Goal: Find specific page/section: Find specific page/section

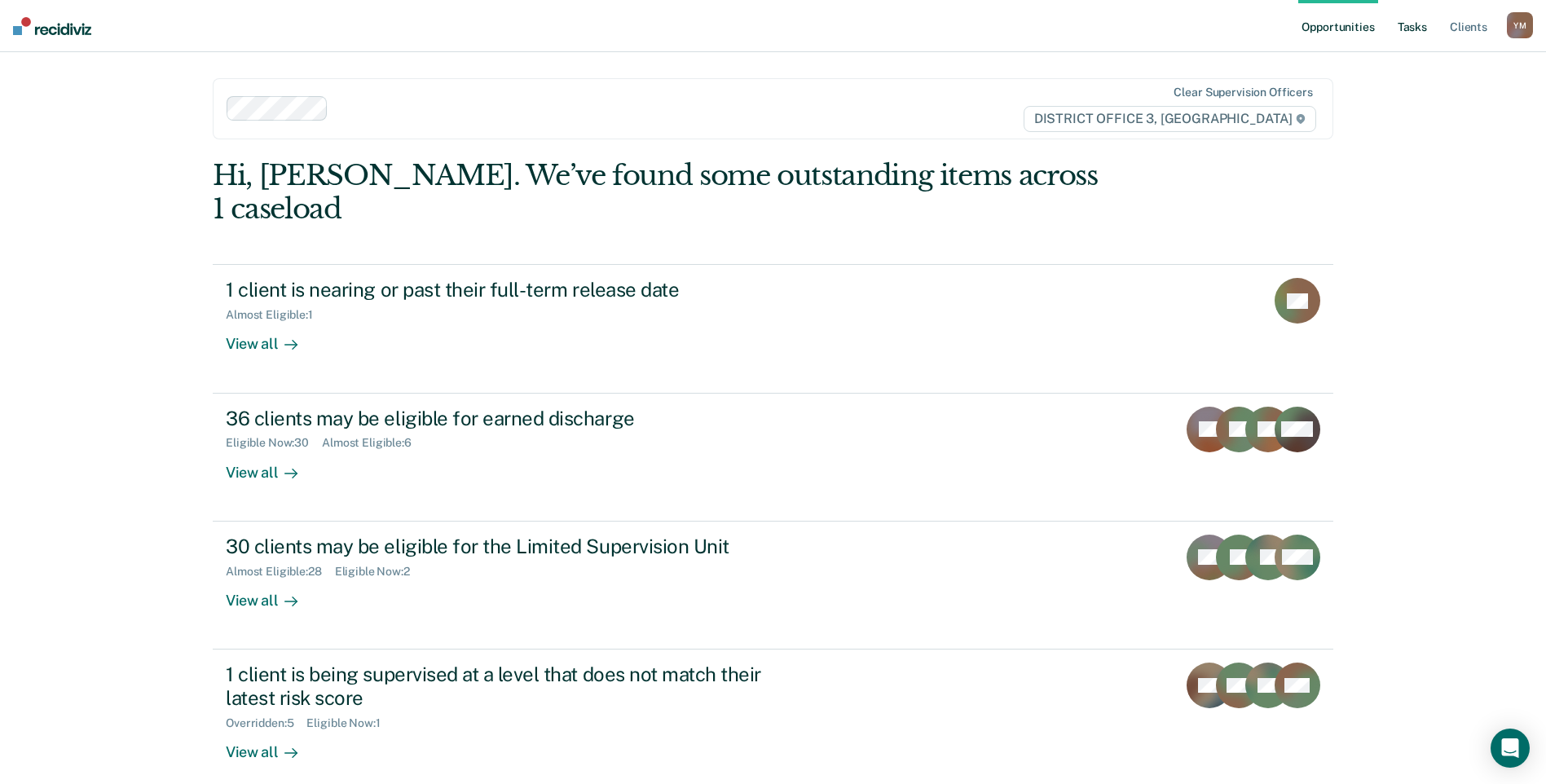
click at [1425, 30] on link "Tasks" at bounding box center [1412, 26] width 36 height 52
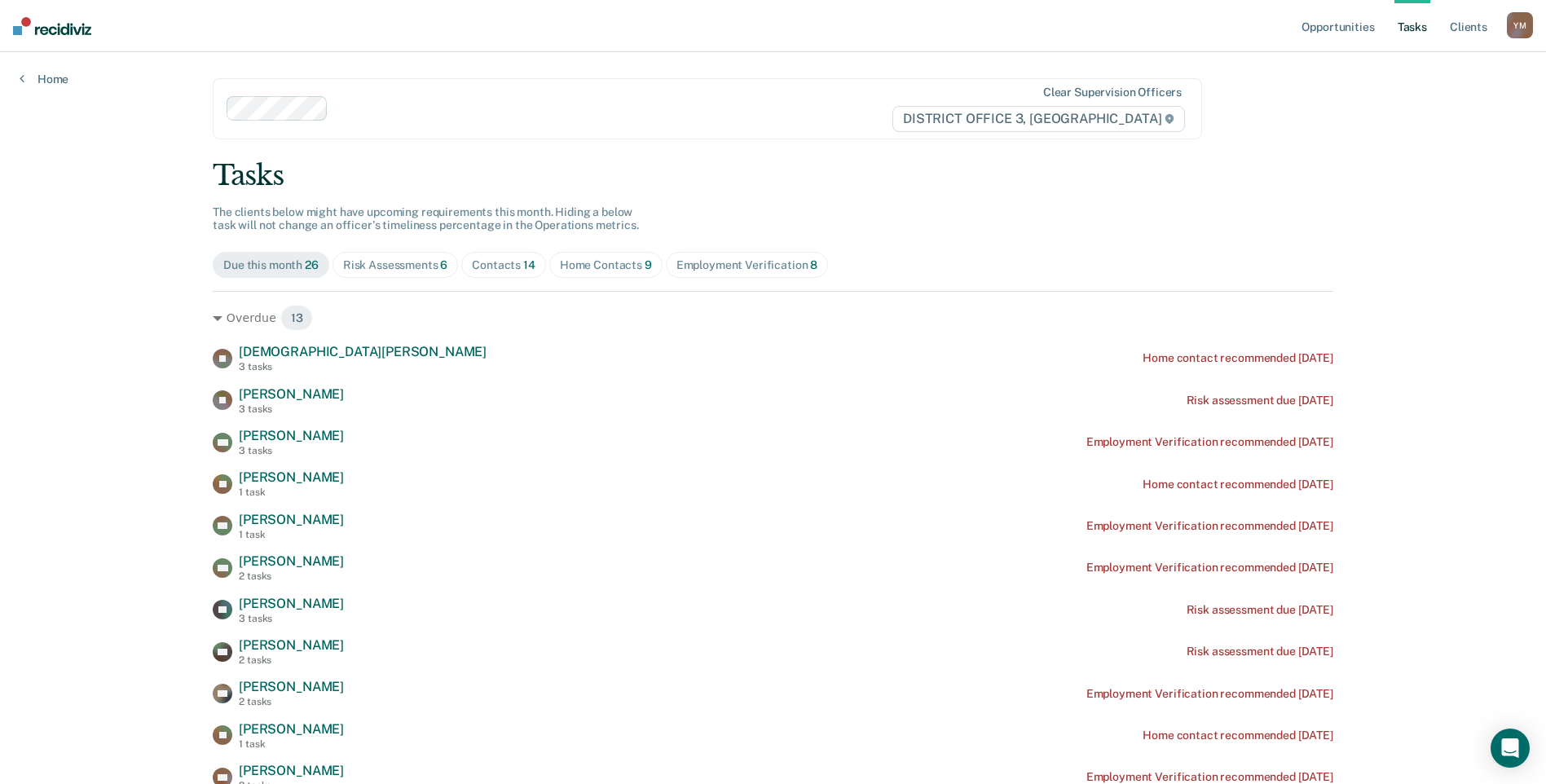
click at [373, 270] on div "Risk Assessments 6" at bounding box center [396, 266] width 105 height 14
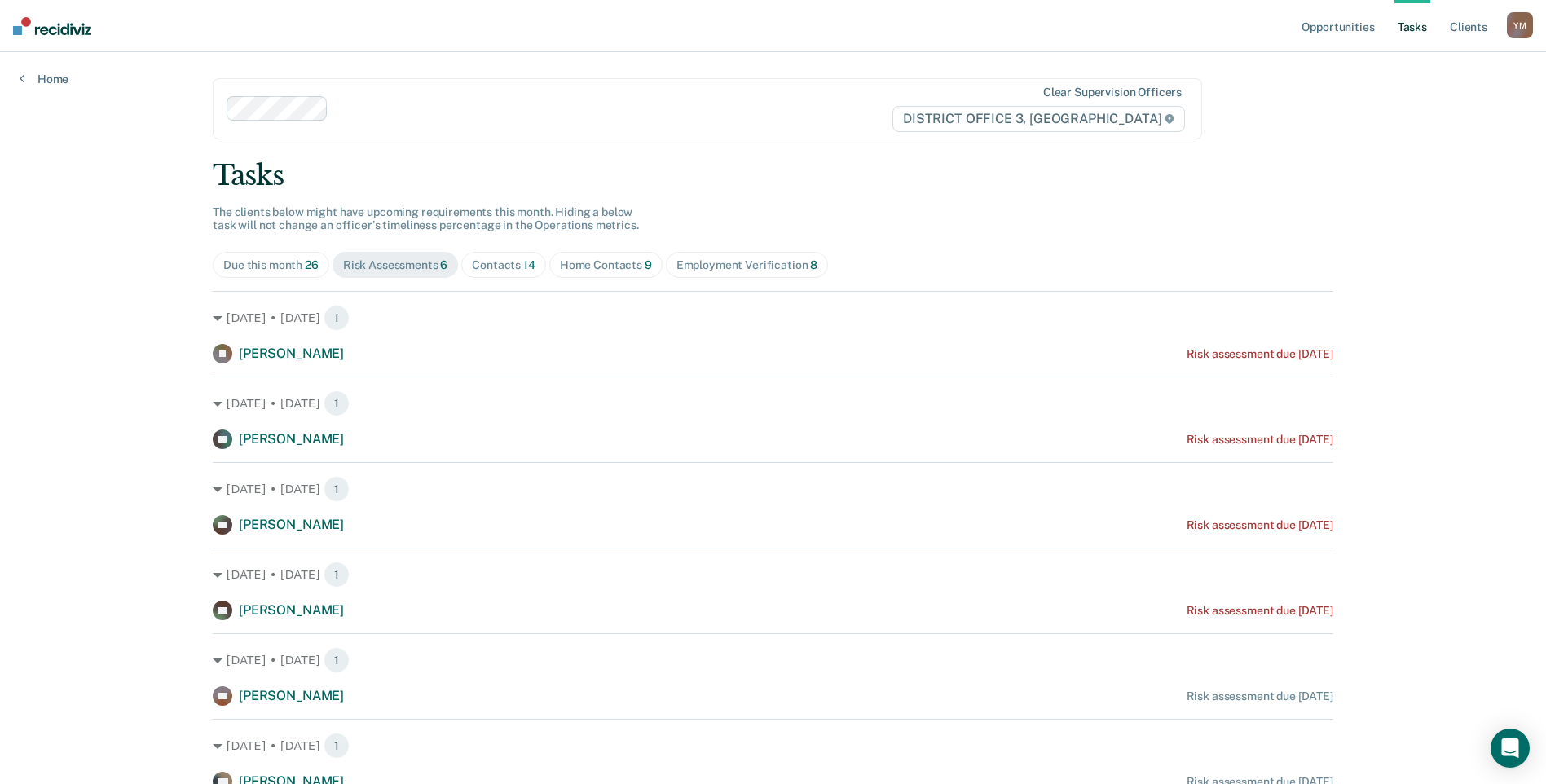
click at [514, 263] on div "Contacts 14" at bounding box center [503, 266] width 64 height 14
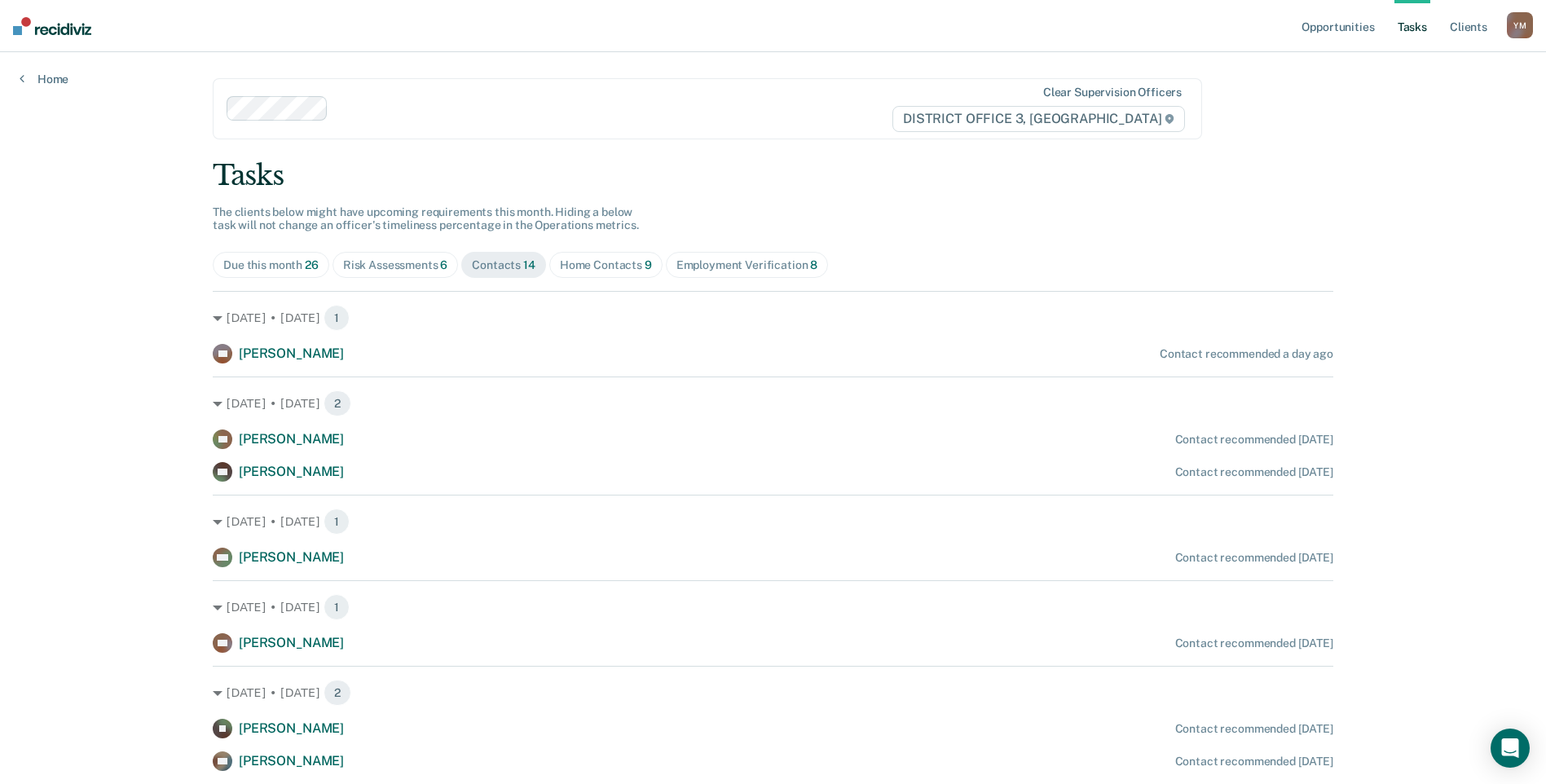
click at [608, 268] on div "Home Contacts 9" at bounding box center [606, 266] width 92 height 14
